Goal: Check status: Check status

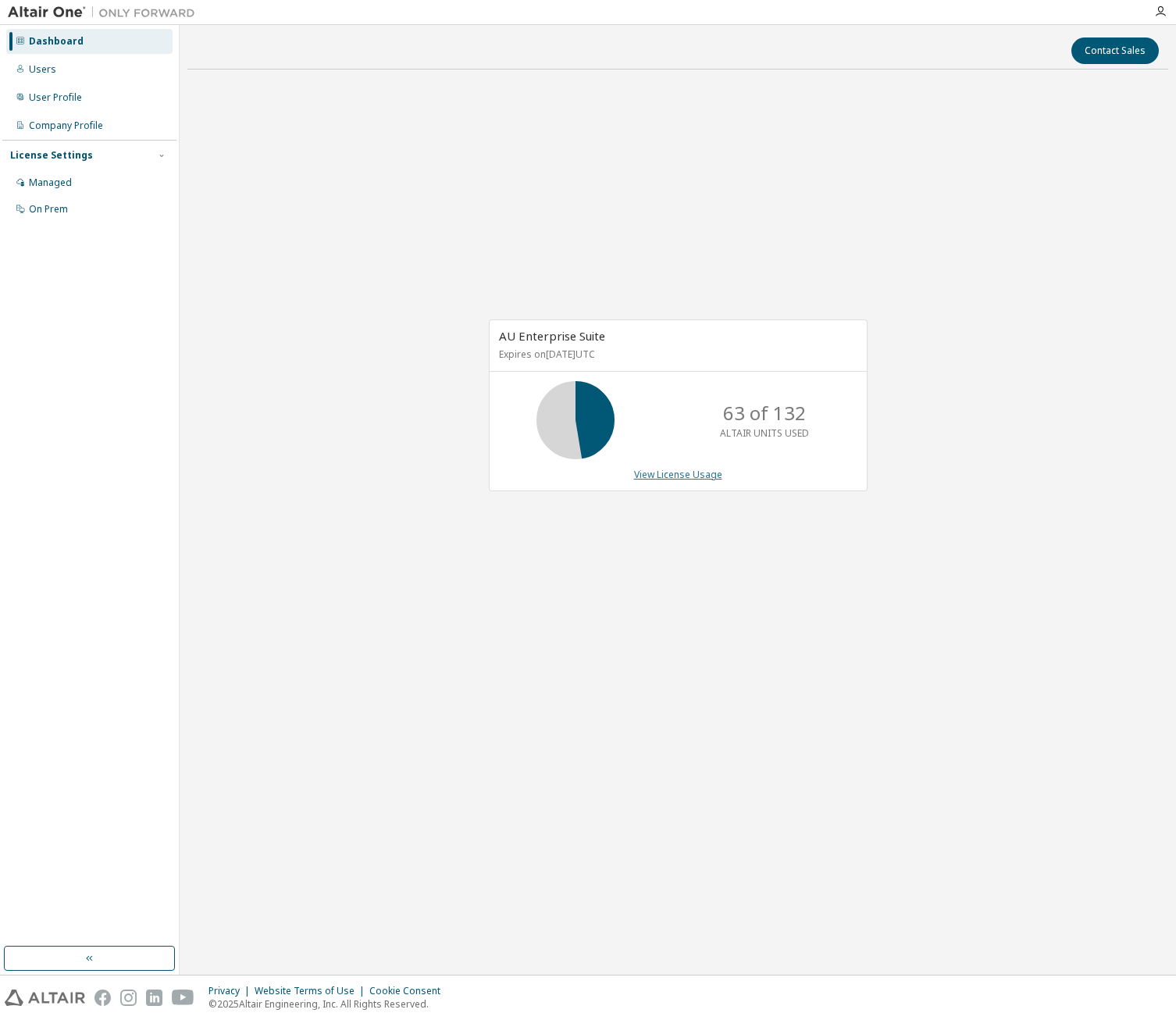
click at [712, 475] on link "View License Usage" at bounding box center [678, 474] width 89 height 13
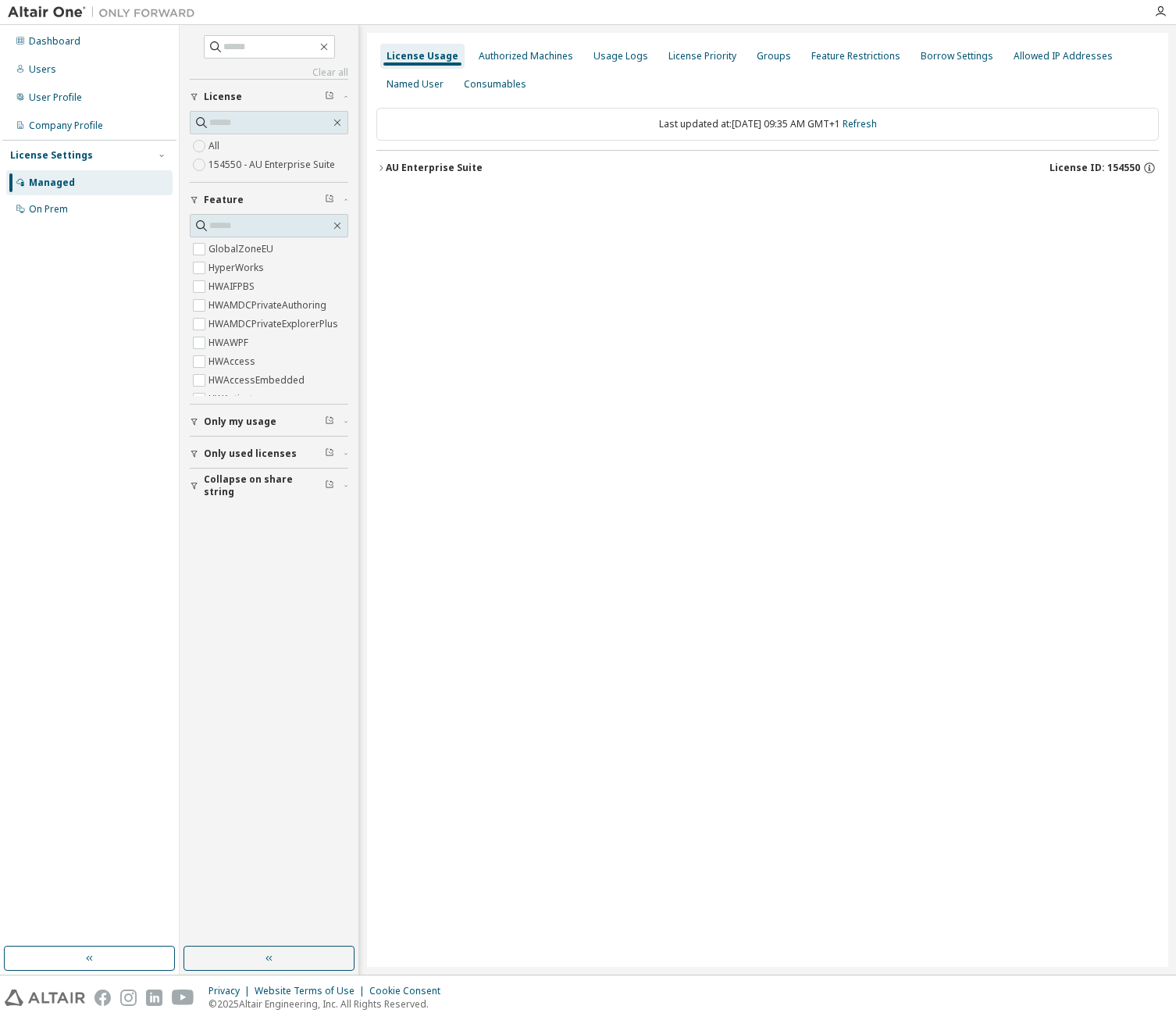
click at [385, 169] on icon "button" at bounding box center [381, 167] width 10 height 10
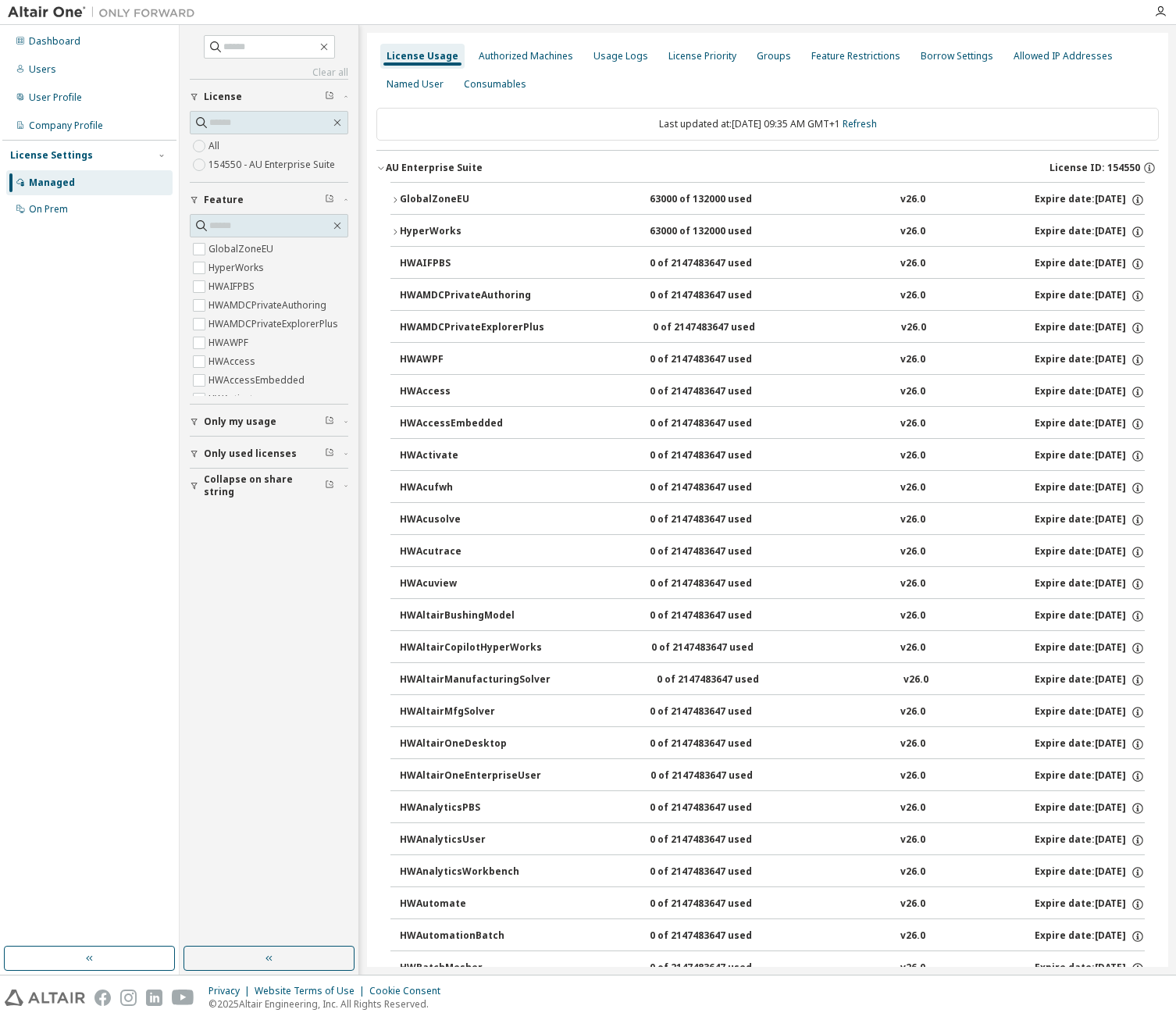
click at [399, 197] on icon "button" at bounding box center [395, 200] width 10 height 10
